Goal: Navigation & Orientation: Understand site structure

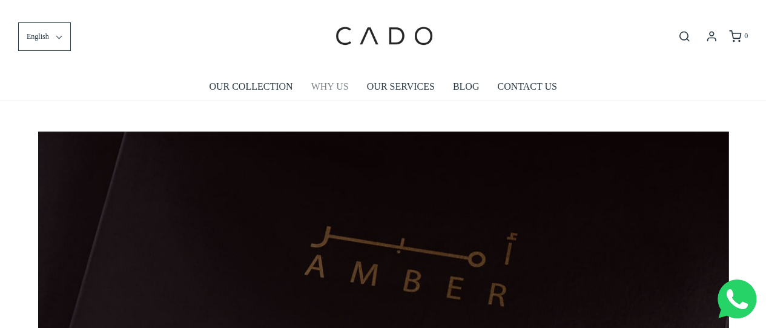
click at [324, 85] on link "WHY US" at bounding box center [330, 87] width 38 height 28
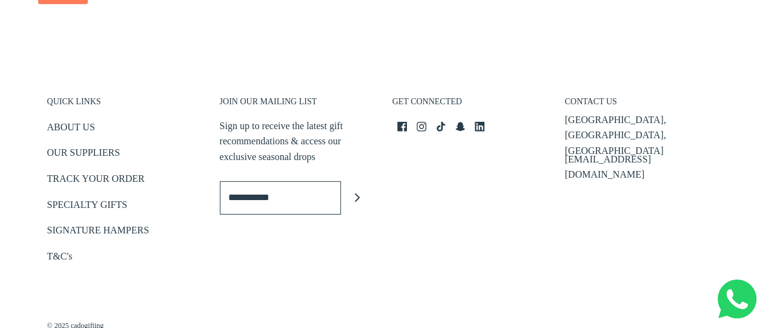
scroll to position [1909, 0]
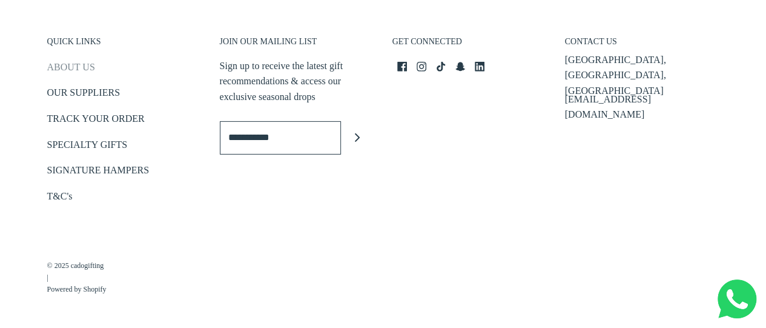
click at [82, 66] on link "ABOUT US" at bounding box center [71, 69] width 48 height 20
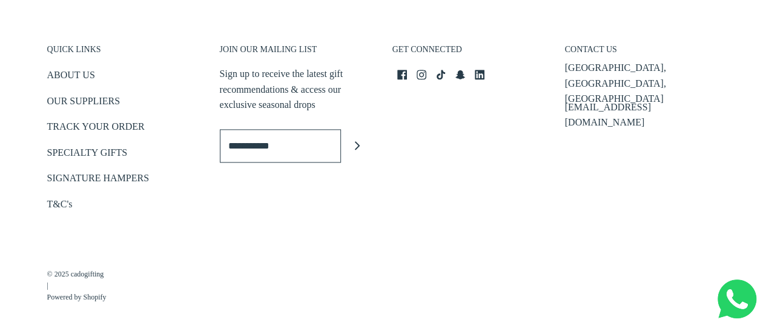
scroll to position [796, 0]
